Goal: Task Accomplishment & Management: Manage account settings

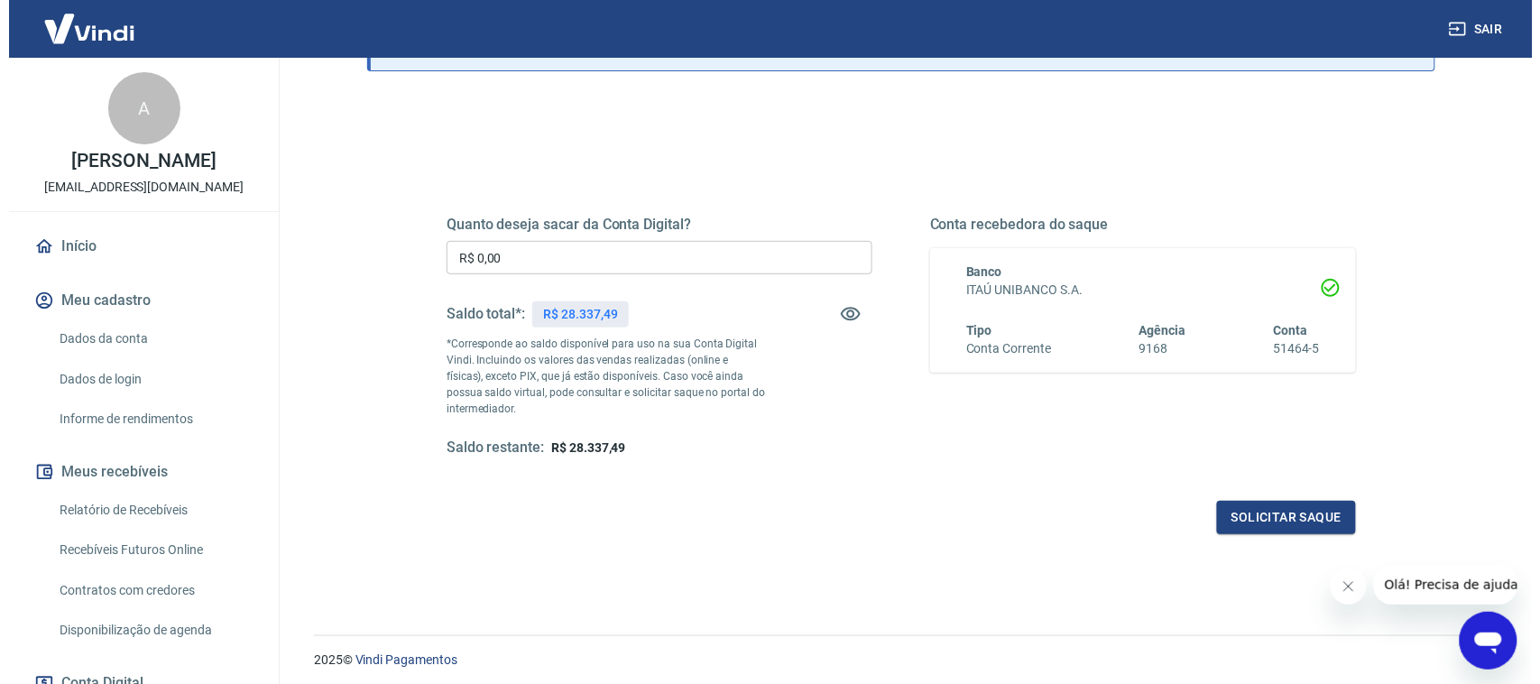
scroll to position [96, 0]
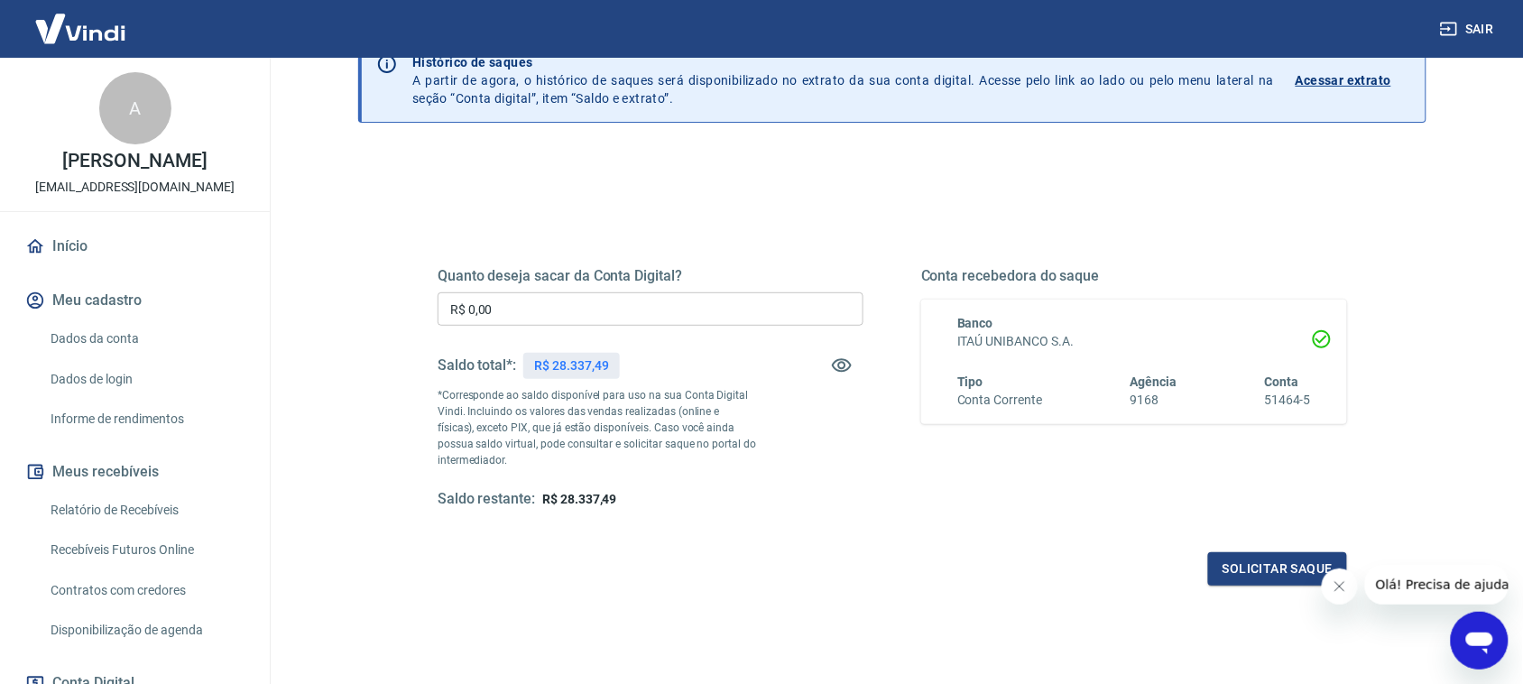
click at [512, 309] on input "R$ 0,00" at bounding box center [651, 308] width 426 height 33
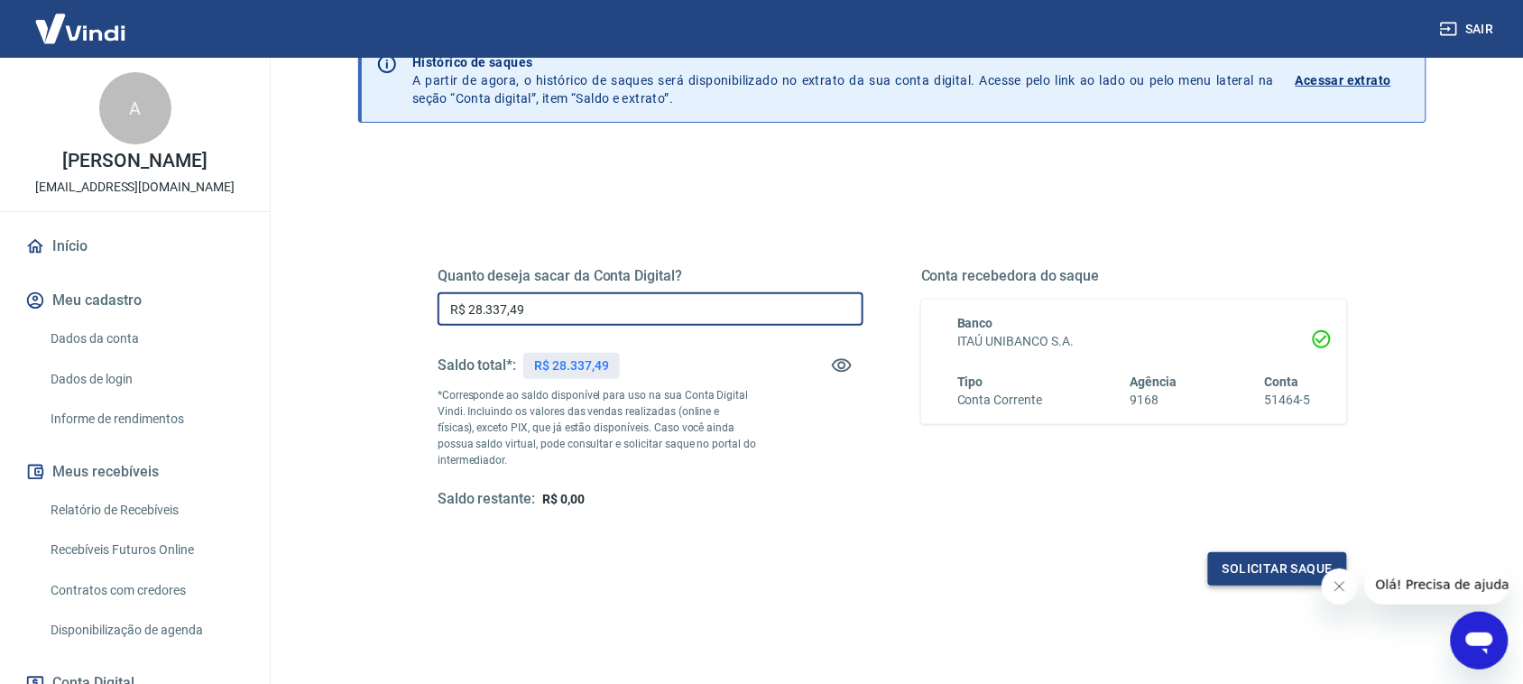
type input "R$ 28.337,49"
click at [1220, 575] on button "Solicitar saque" at bounding box center [1277, 568] width 139 height 33
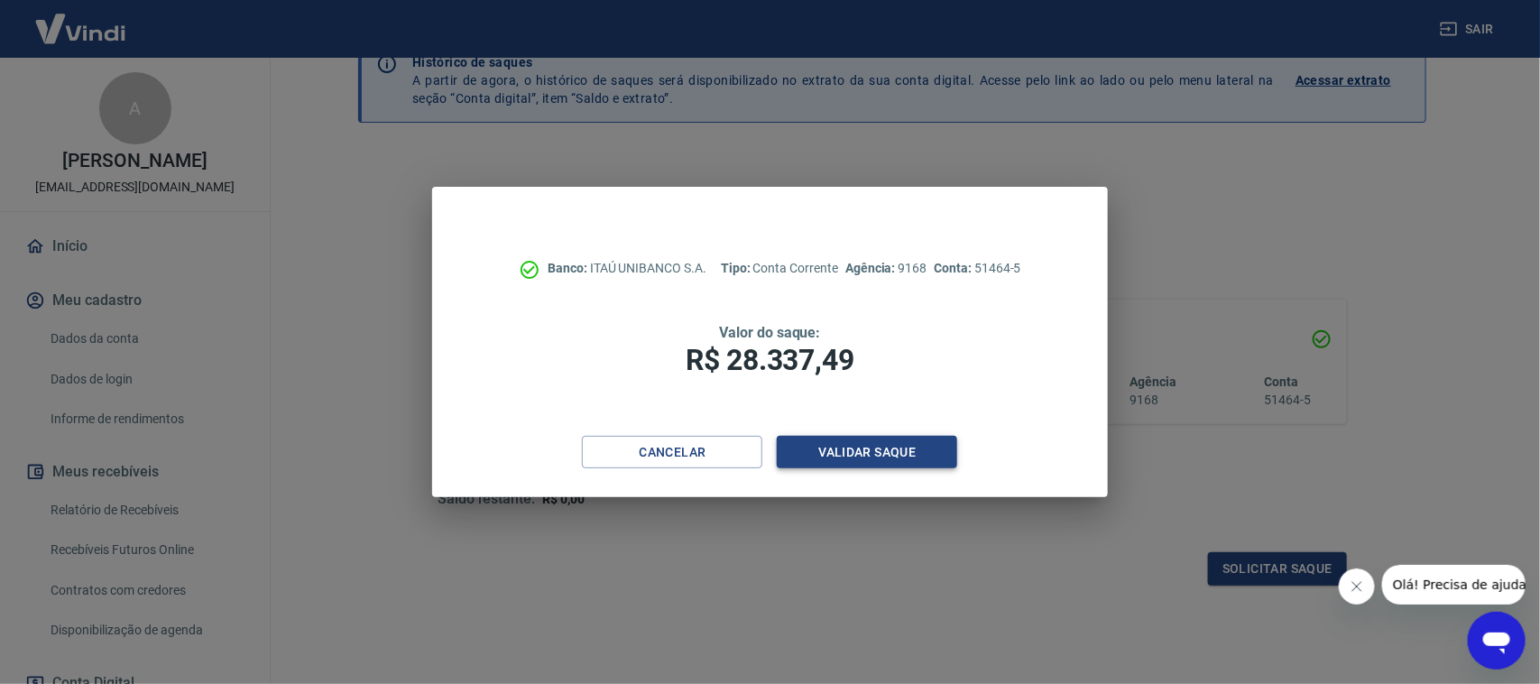
click at [823, 447] on button "Validar saque" at bounding box center [867, 452] width 180 height 33
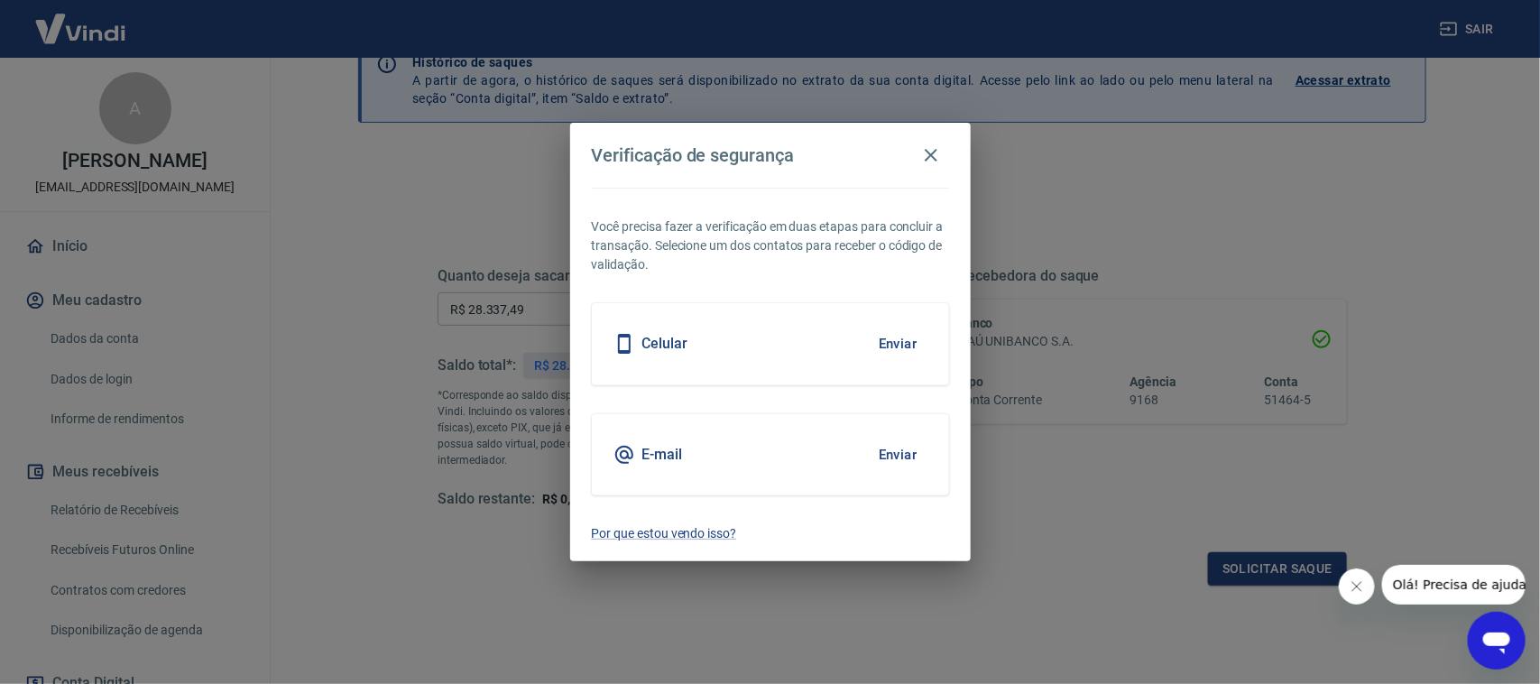
click at [887, 339] on button "Enviar" at bounding box center [898, 344] width 59 height 38
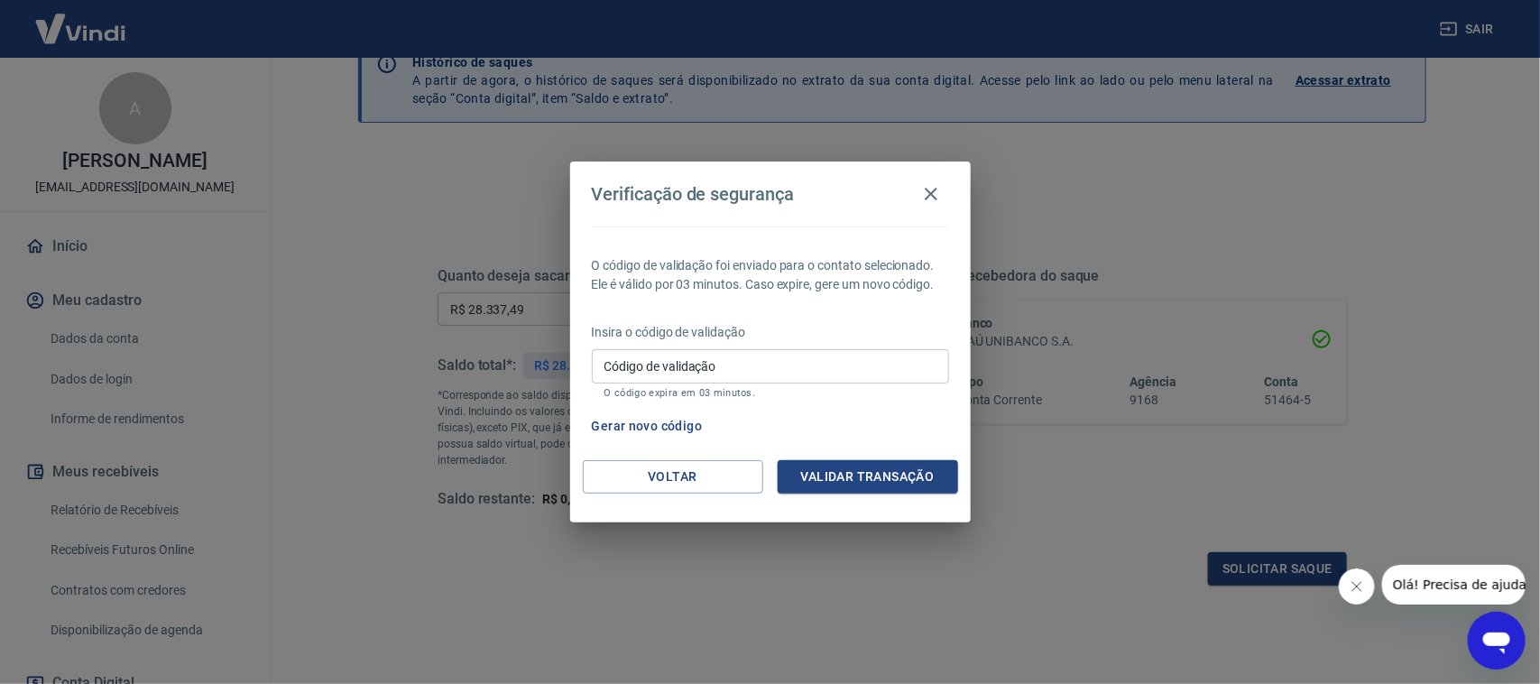
click at [715, 358] on input "Código de validação" at bounding box center [770, 365] width 357 height 33
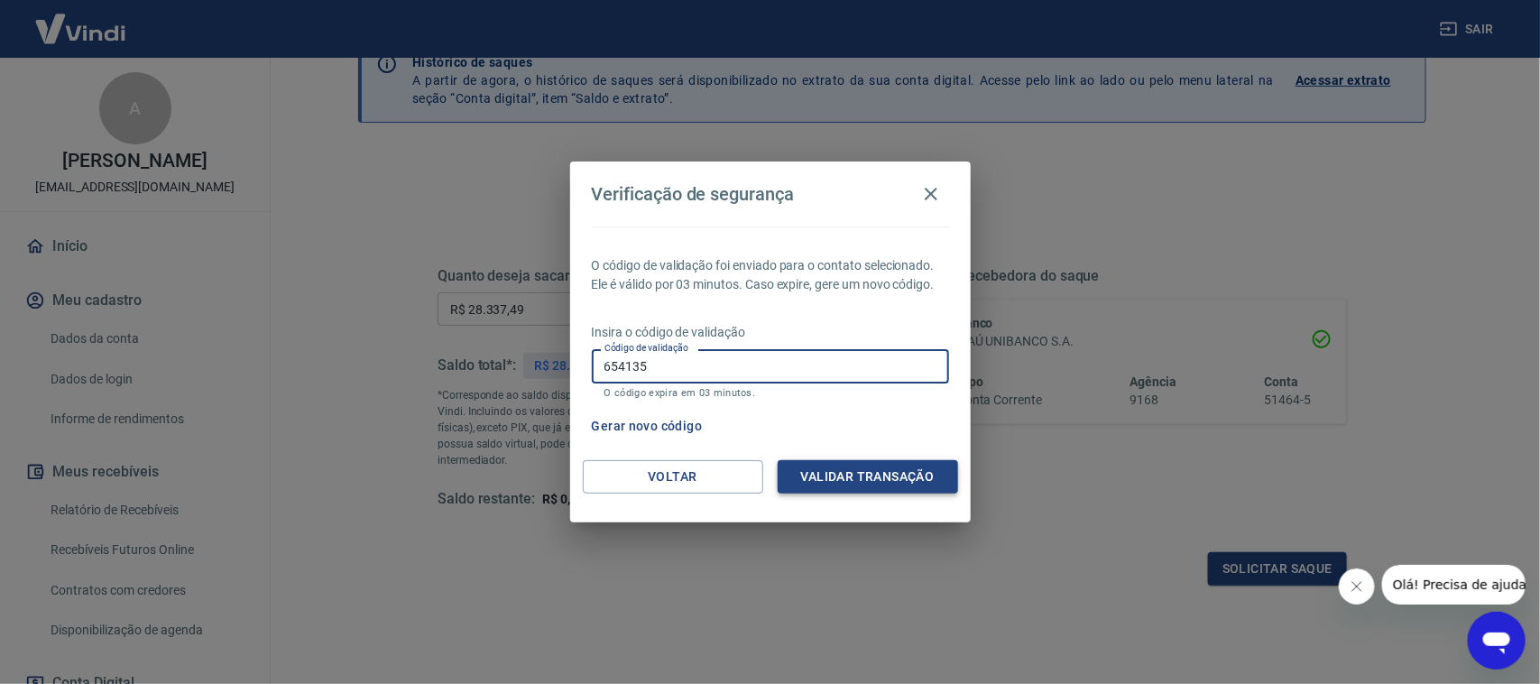
type input "654135"
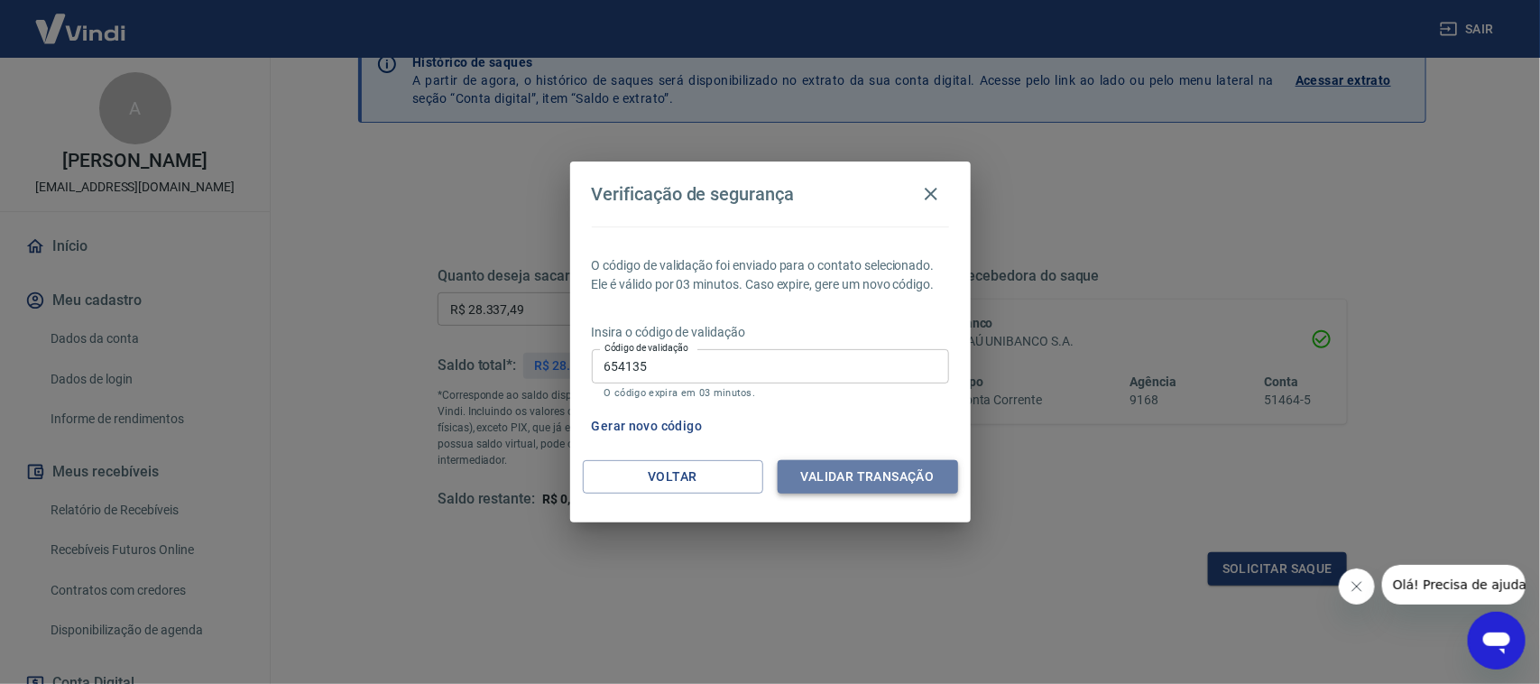
click at [866, 475] on button "Validar transação" at bounding box center [868, 476] width 180 height 33
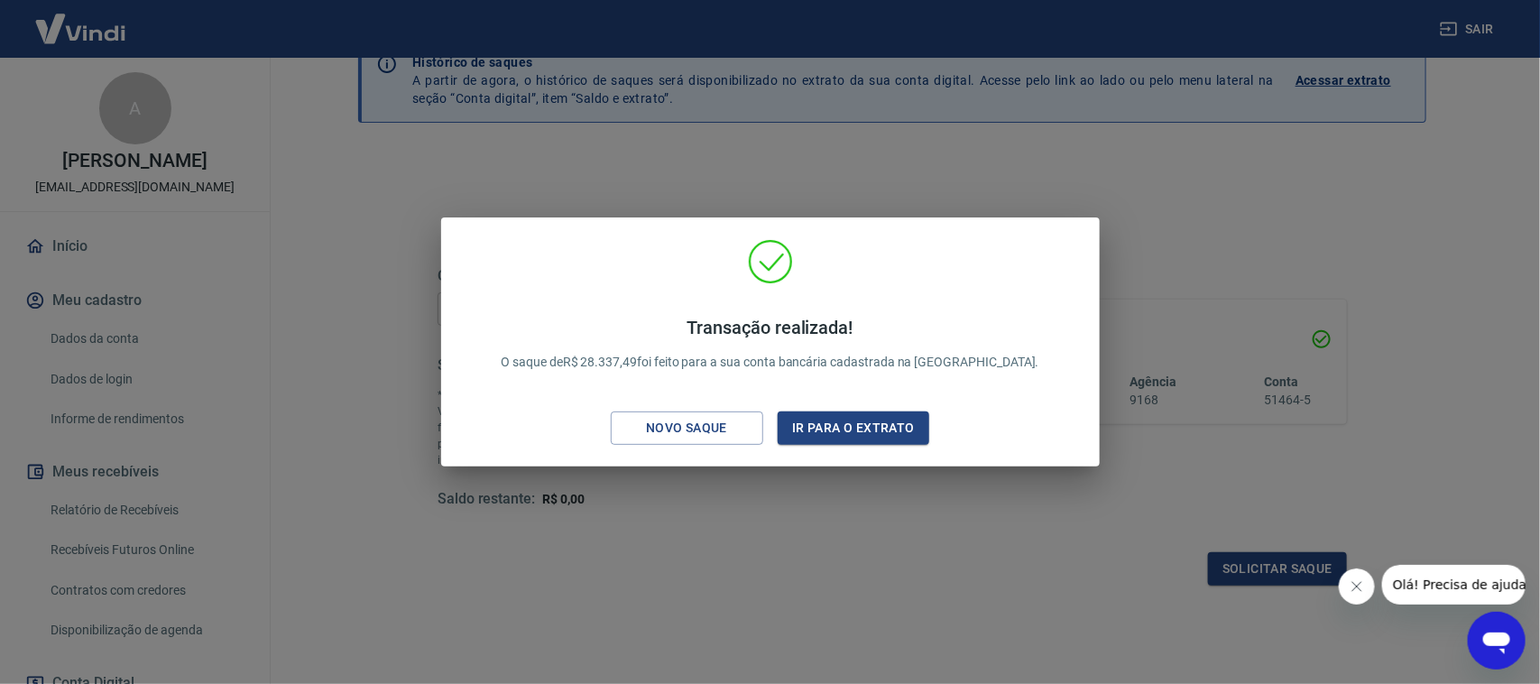
click at [696, 113] on div "Transação realizada! O saque de R$ 28.337,49 foi feito para a sua conta bancári…" at bounding box center [770, 342] width 1540 height 684
